Goal: Find specific page/section: Find specific page/section

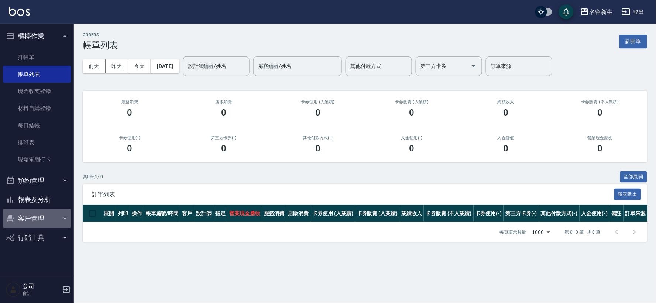
click at [35, 216] on button "客戶管理" at bounding box center [37, 218] width 68 height 19
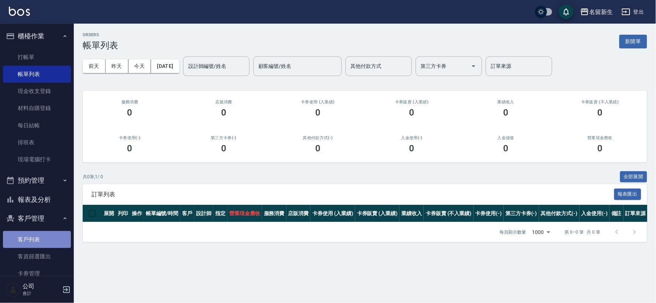
click at [42, 238] on link "客戶列表" at bounding box center [37, 239] width 68 height 17
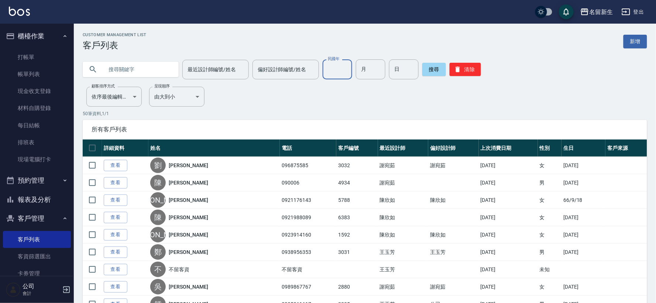
click at [326, 78] on input "民國年" at bounding box center [338, 69] width 30 height 20
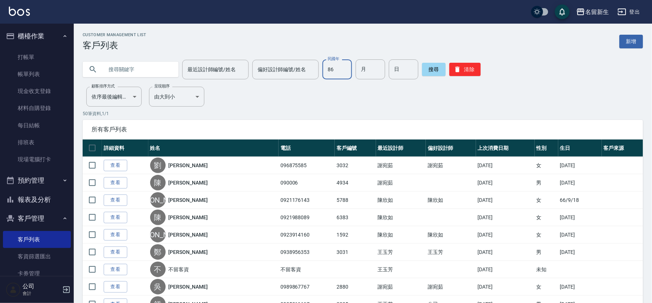
type input "86"
type input "09"
type input "22"
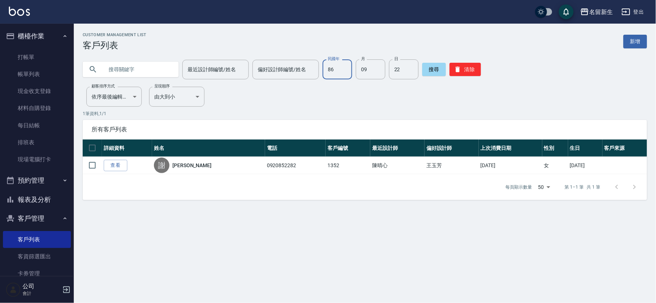
click at [342, 68] on input "86" at bounding box center [338, 69] width 30 height 20
type input "81"
click at [377, 76] on input "09" at bounding box center [371, 69] width 30 height 20
type input "2"
click at [397, 73] on input "22" at bounding box center [404, 69] width 30 height 20
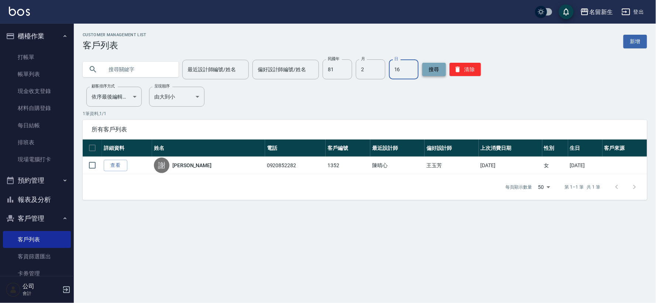
type input "16"
click at [436, 65] on button "搜尋" at bounding box center [434, 69] width 24 height 13
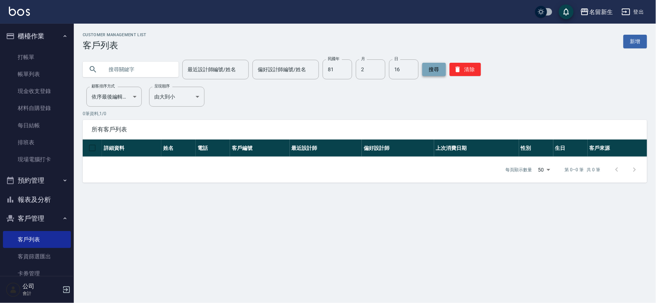
click at [429, 73] on button "搜尋" at bounding box center [434, 69] width 24 height 13
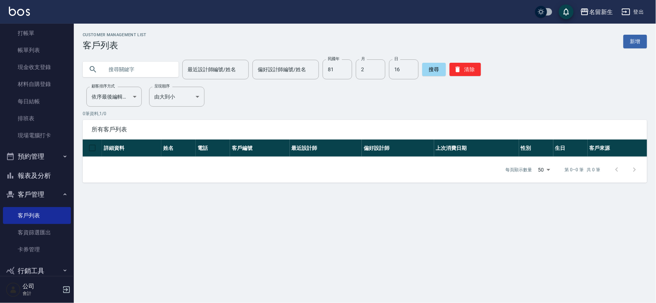
scroll to position [36, 0]
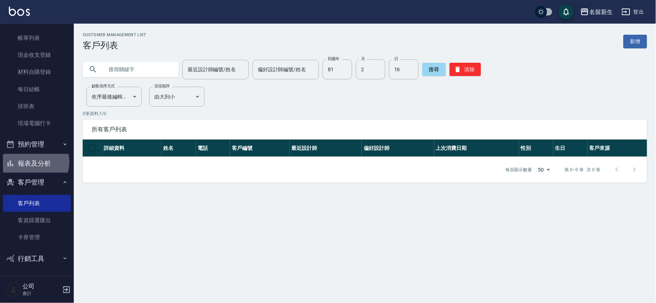
click at [32, 162] on button "報表及分析" at bounding box center [37, 163] width 68 height 19
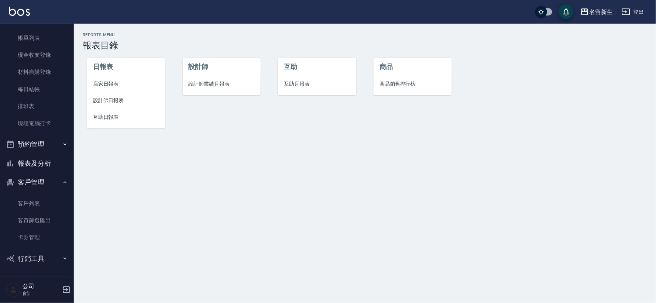
click at [241, 80] on span "設計師業績月報表" at bounding box center [222, 84] width 66 height 8
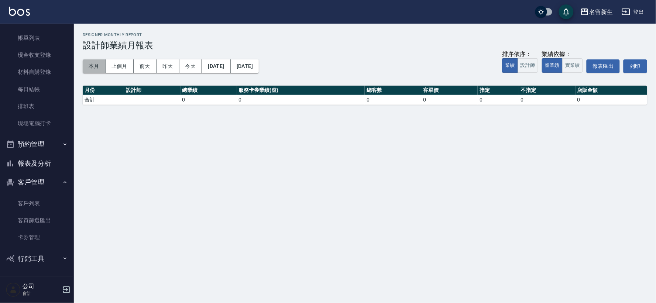
click at [95, 70] on button "本月" at bounding box center [94, 66] width 23 height 14
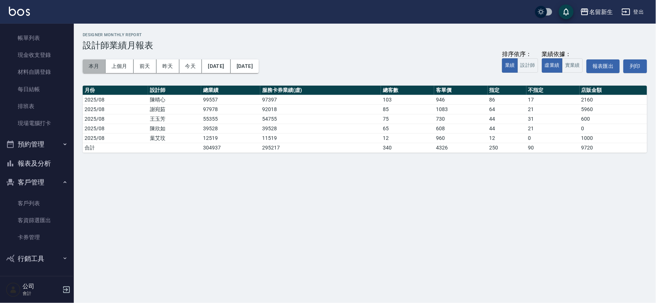
click at [97, 67] on button "本月" at bounding box center [94, 66] width 23 height 14
click at [34, 180] on button "客戶管理" at bounding box center [37, 182] width 68 height 19
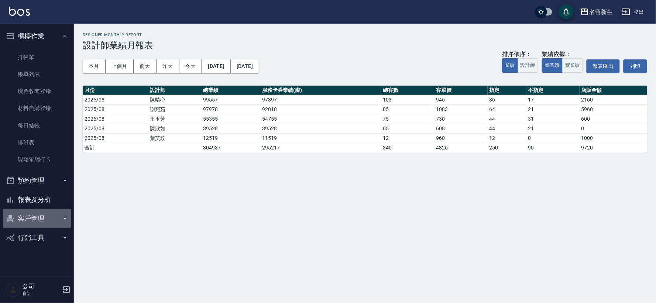
click at [27, 217] on button "客戶管理" at bounding box center [37, 218] width 68 height 19
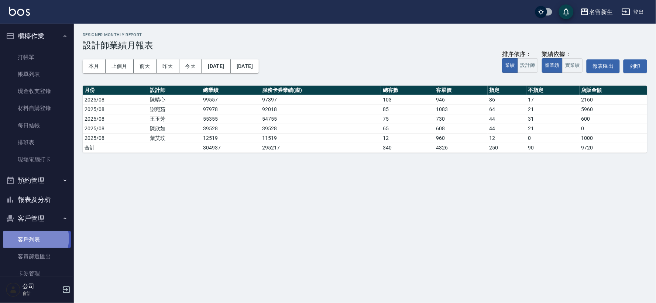
click at [32, 239] on link "客戶列表" at bounding box center [37, 239] width 68 height 17
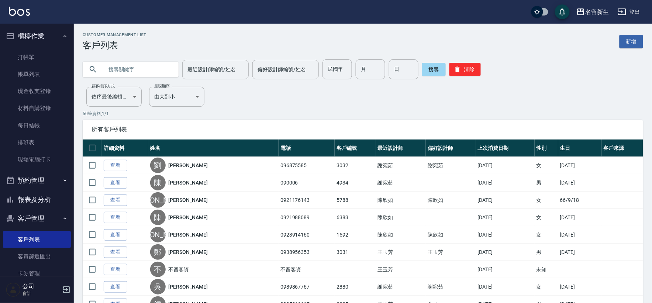
click at [478, 134] on div "所有客戶列表" at bounding box center [363, 129] width 561 height 19
click at [467, 66] on button "清除" at bounding box center [465, 69] width 31 height 13
click at [343, 67] on input "民國年" at bounding box center [338, 69] width 30 height 20
type input "81"
type input "0"
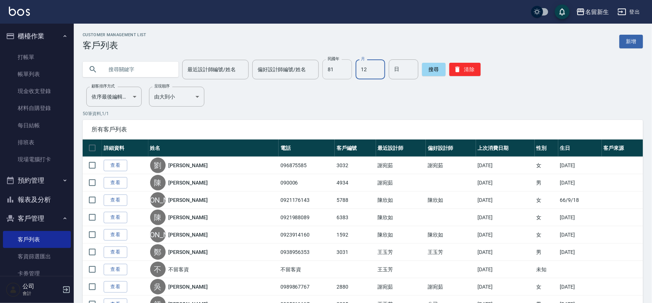
type input "12"
type input "16"
